Goal: Task Accomplishment & Management: Manage account settings

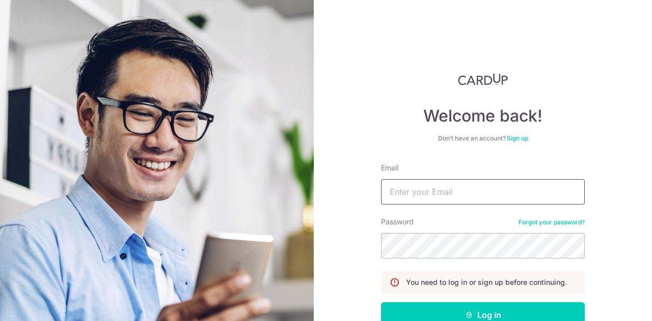
click at [466, 198] on input "Email" at bounding box center [483, 191] width 204 height 25
type input "[EMAIL_ADDRESS][DOMAIN_NAME]"
click at [381, 302] on button "Log in" at bounding box center [483, 314] width 204 height 25
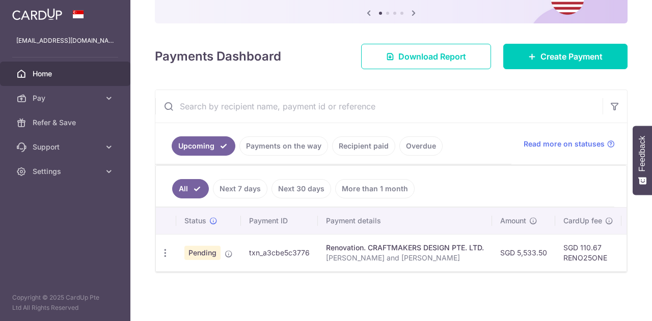
scroll to position [108, 0]
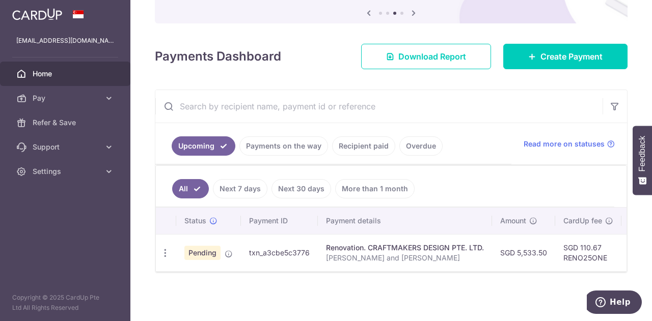
click at [282, 252] on td "txn_a3cbe5c3776" at bounding box center [279, 252] width 77 height 37
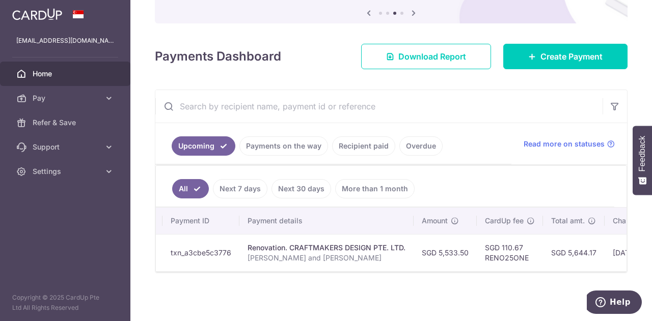
scroll to position [0, 0]
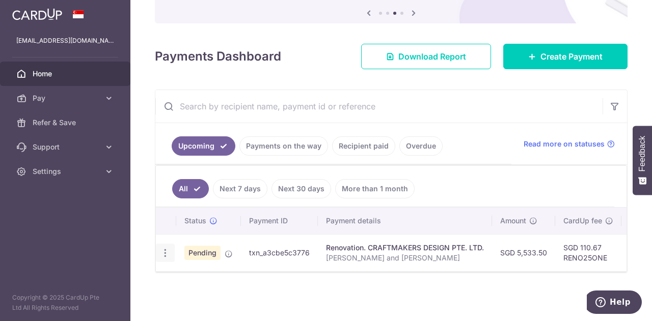
click at [163, 248] on icon "button" at bounding box center [165, 253] width 11 height 11
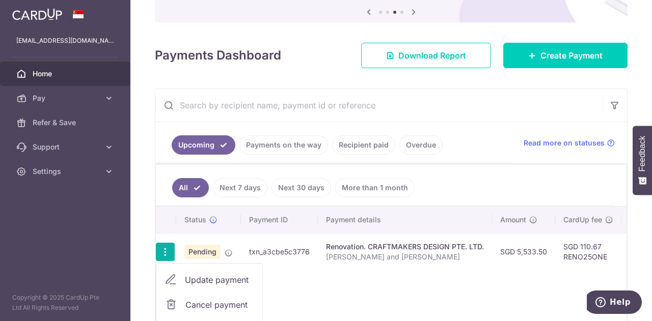
click at [162, 247] on icon "button" at bounding box center [165, 252] width 11 height 11
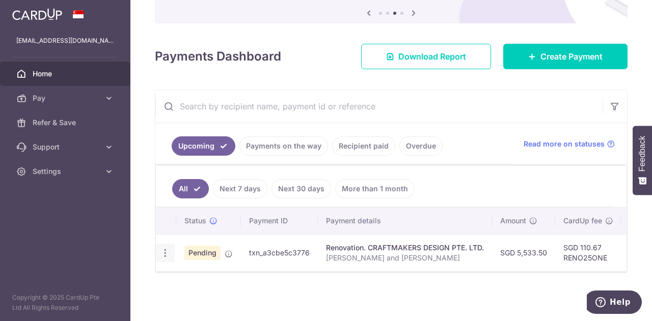
scroll to position [108, 0]
click at [165, 248] on icon "button" at bounding box center [165, 253] width 11 height 11
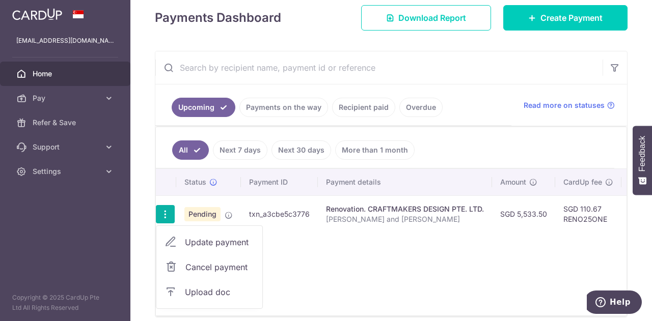
scroll to position [147, 0]
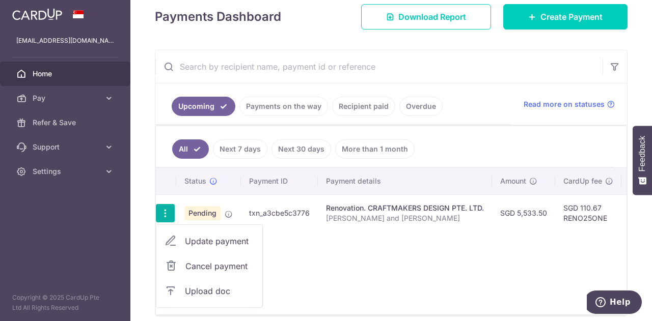
click at [184, 286] on link "Upload doc" at bounding box center [209, 291] width 106 height 24
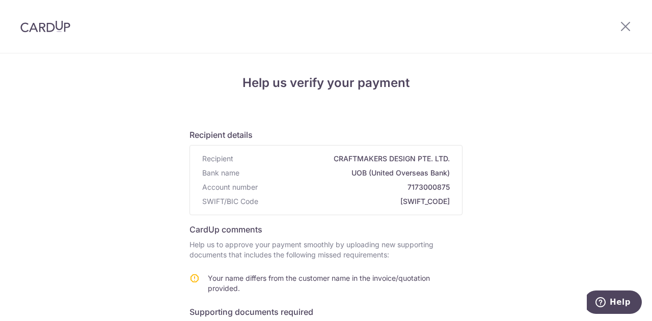
scroll to position [216, 0]
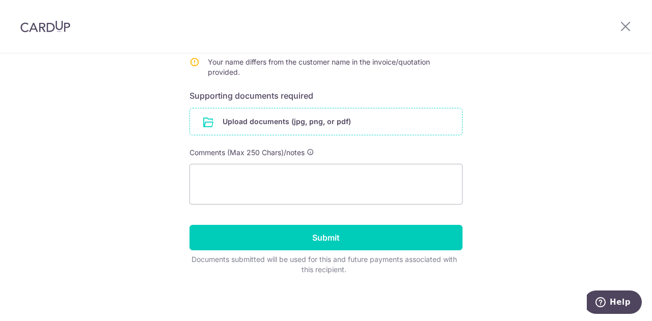
click at [299, 119] on input "file" at bounding box center [326, 121] width 272 height 26
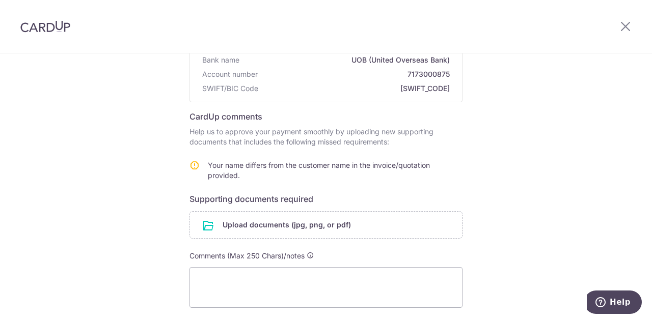
scroll to position [112, 0]
click at [307, 226] on input "file" at bounding box center [326, 226] width 272 height 26
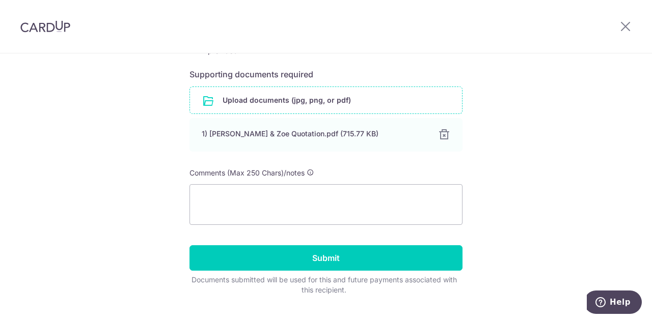
scroll to position [238, 0]
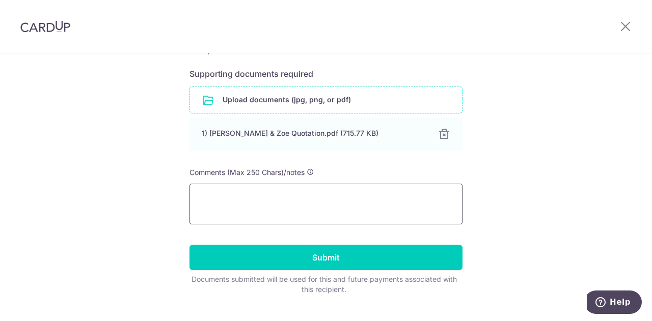
click at [373, 191] on textarea at bounding box center [325, 204] width 273 height 41
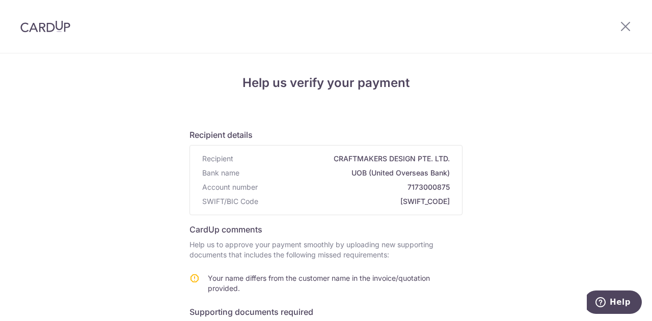
scroll to position [258, 0]
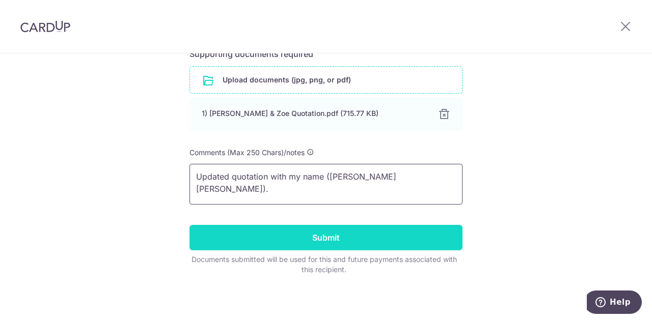
type textarea "Updated quotation with my name (Chin Suet Khay Zoe)."
click at [352, 226] on input "Submit" at bounding box center [325, 237] width 273 height 25
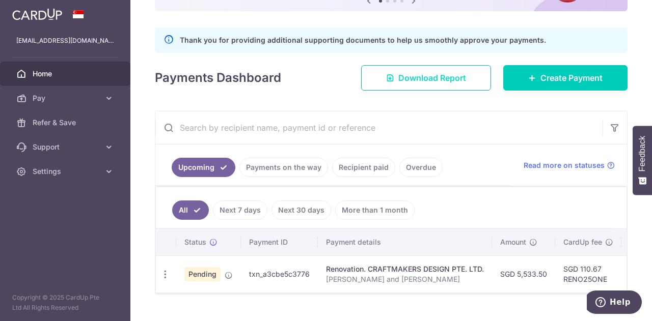
scroll to position [142, 0]
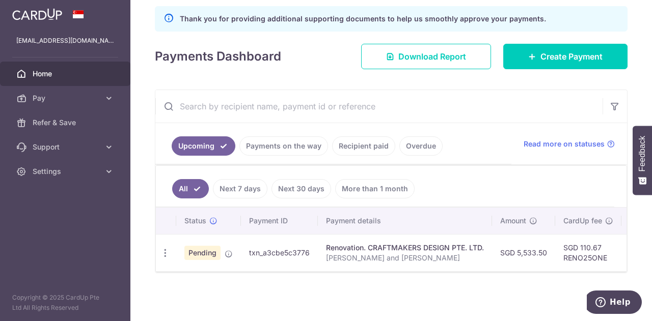
click at [470, 272] on div at bounding box center [391, 271] width 470 height 1
